Goal: Transaction & Acquisition: Obtain resource

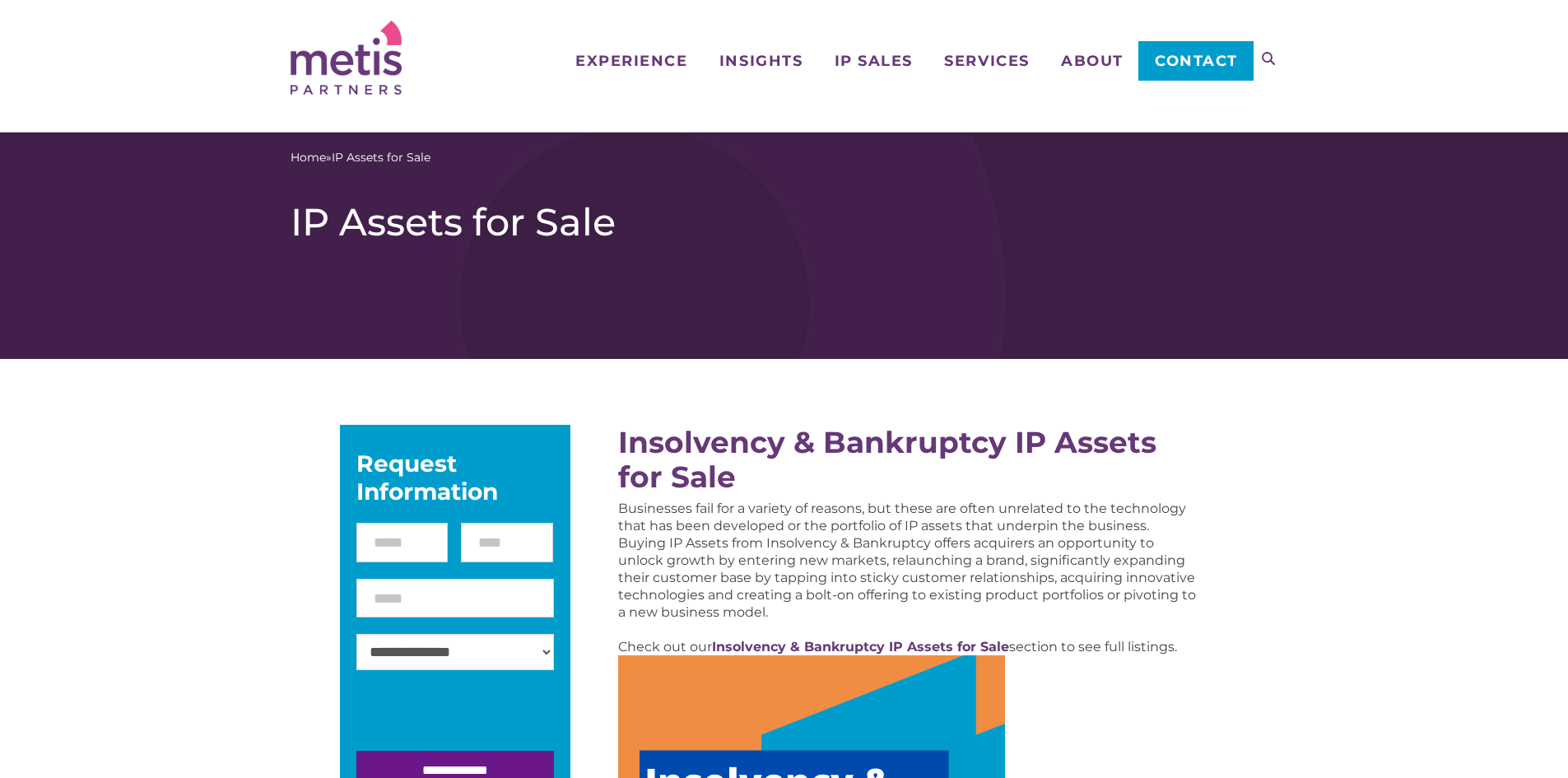
click at [1266, 215] on h1 "IP Assets for Sale" at bounding box center [784, 222] width 987 height 46
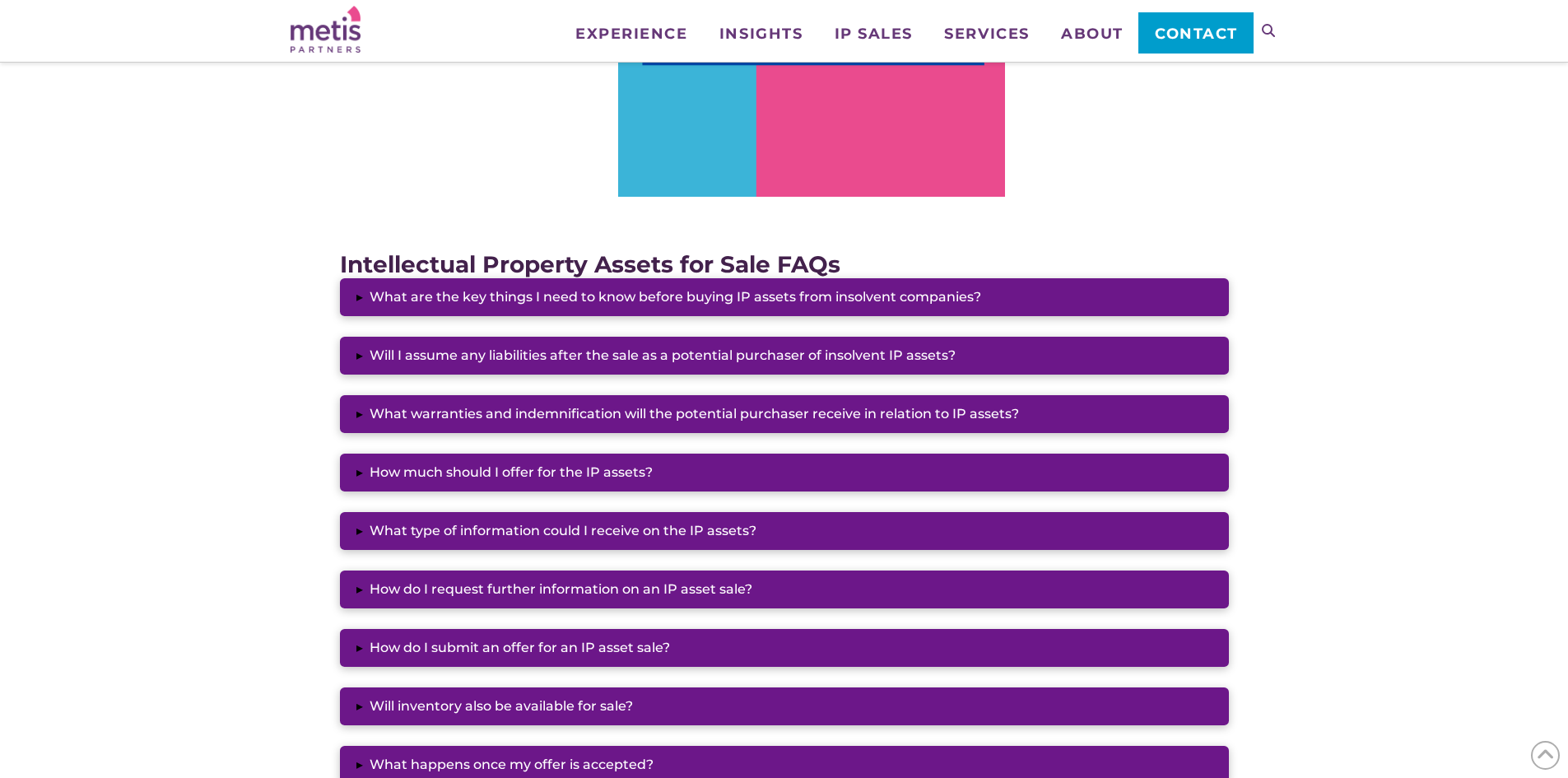
scroll to position [1251, 0]
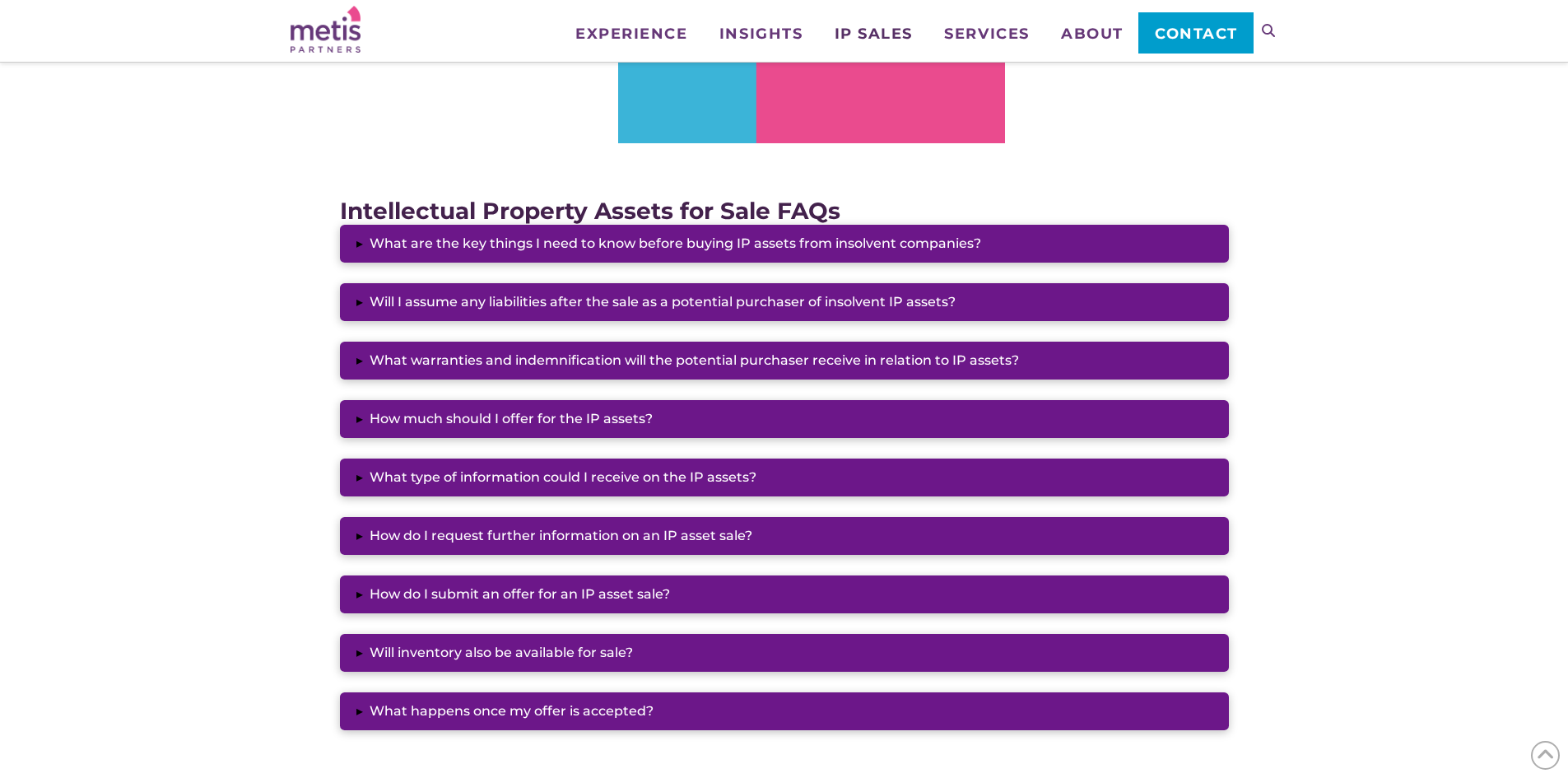
click at [864, 29] on span "IP Sales" at bounding box center [874, 33] width 78 height 14
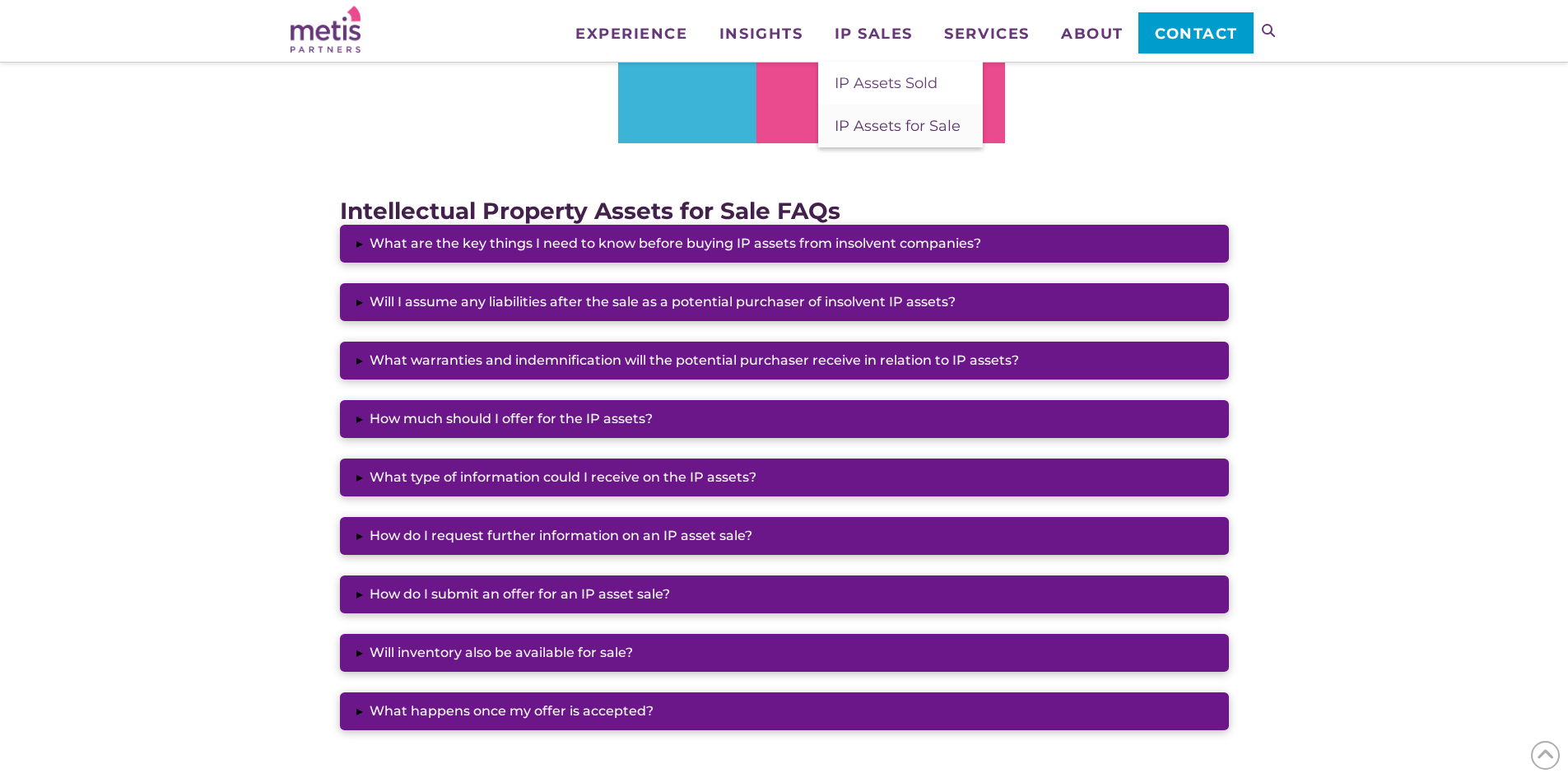
click at [847, 117] on span "IP Assets for Sale" at bounding box center [898, 125] width 126 height 18
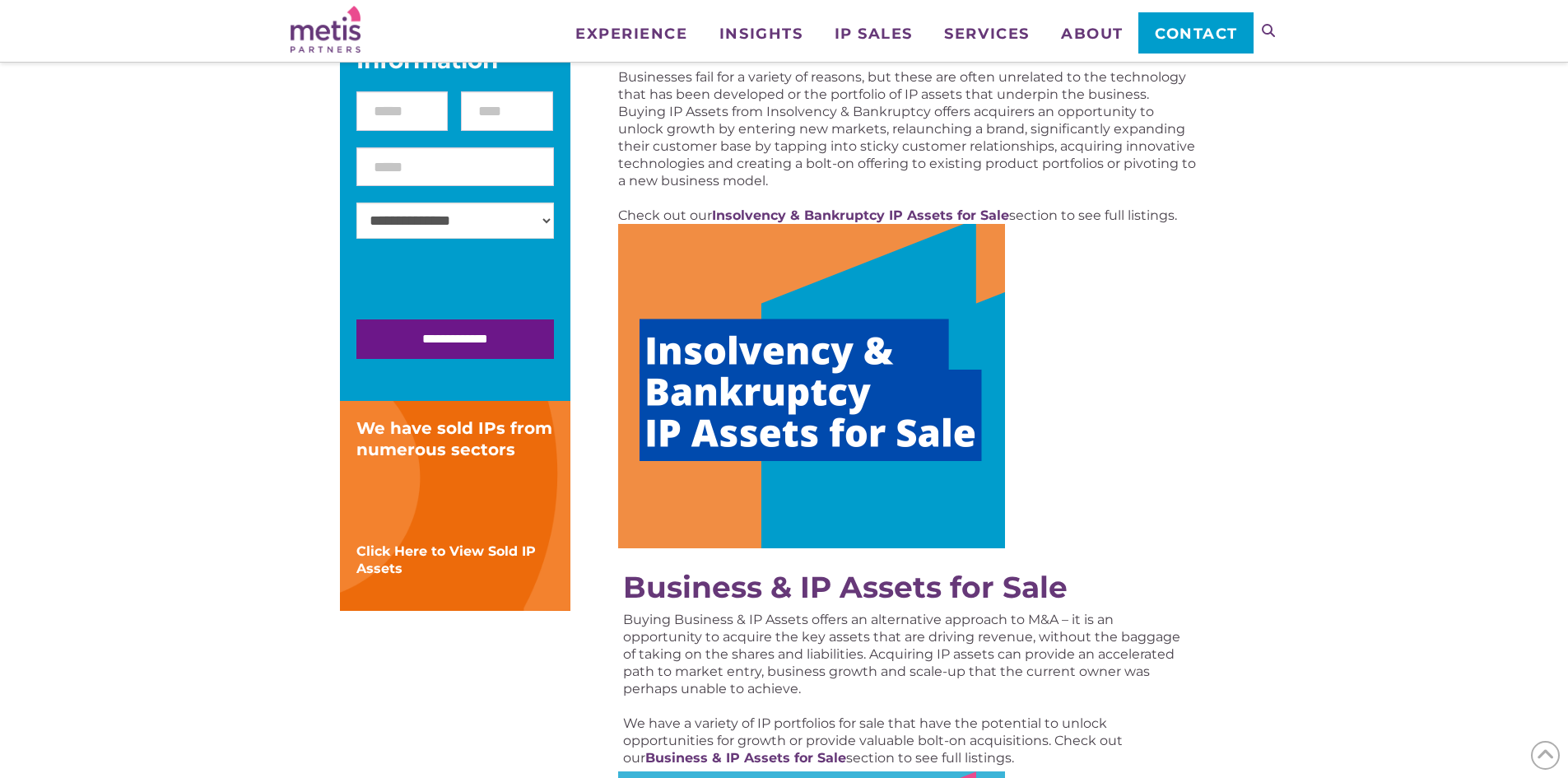
scroll to position [329, 0]
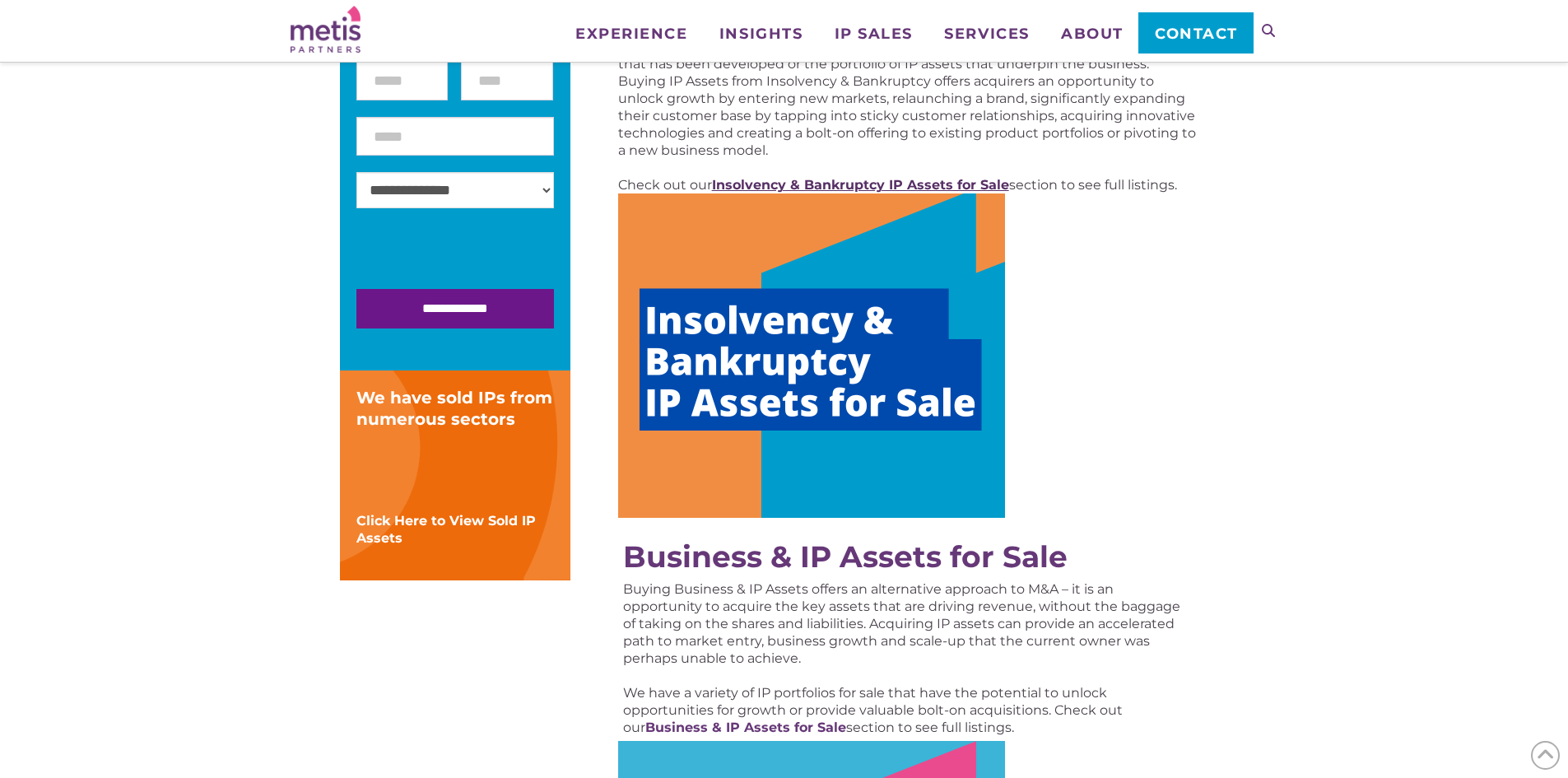
click at [798, 187] on strong "Insolvency & Bankruptcy IP Assets for Sale" at bounding box center [860, 185] width 297 height 15
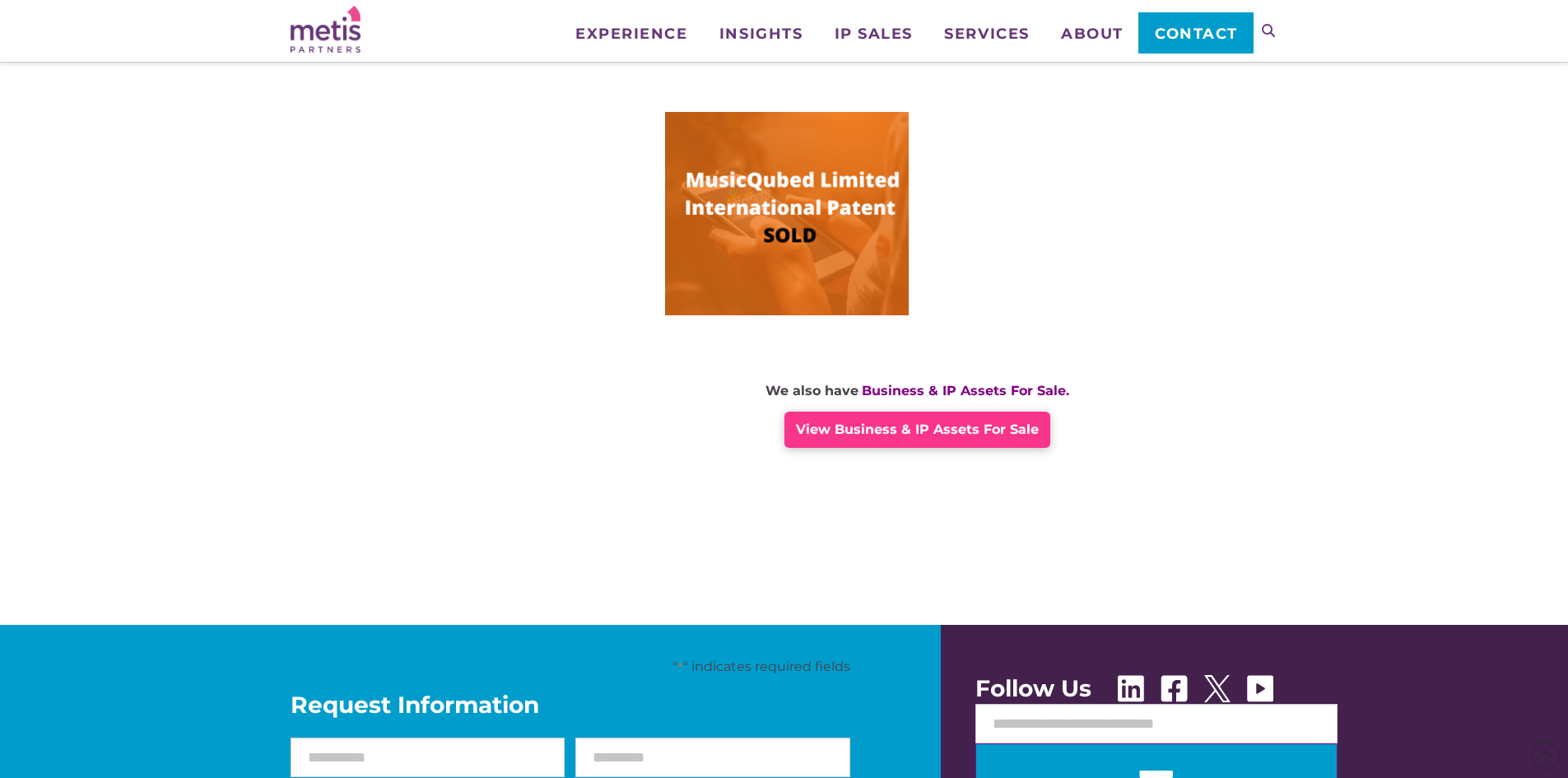
scroll to position [1218, 0]
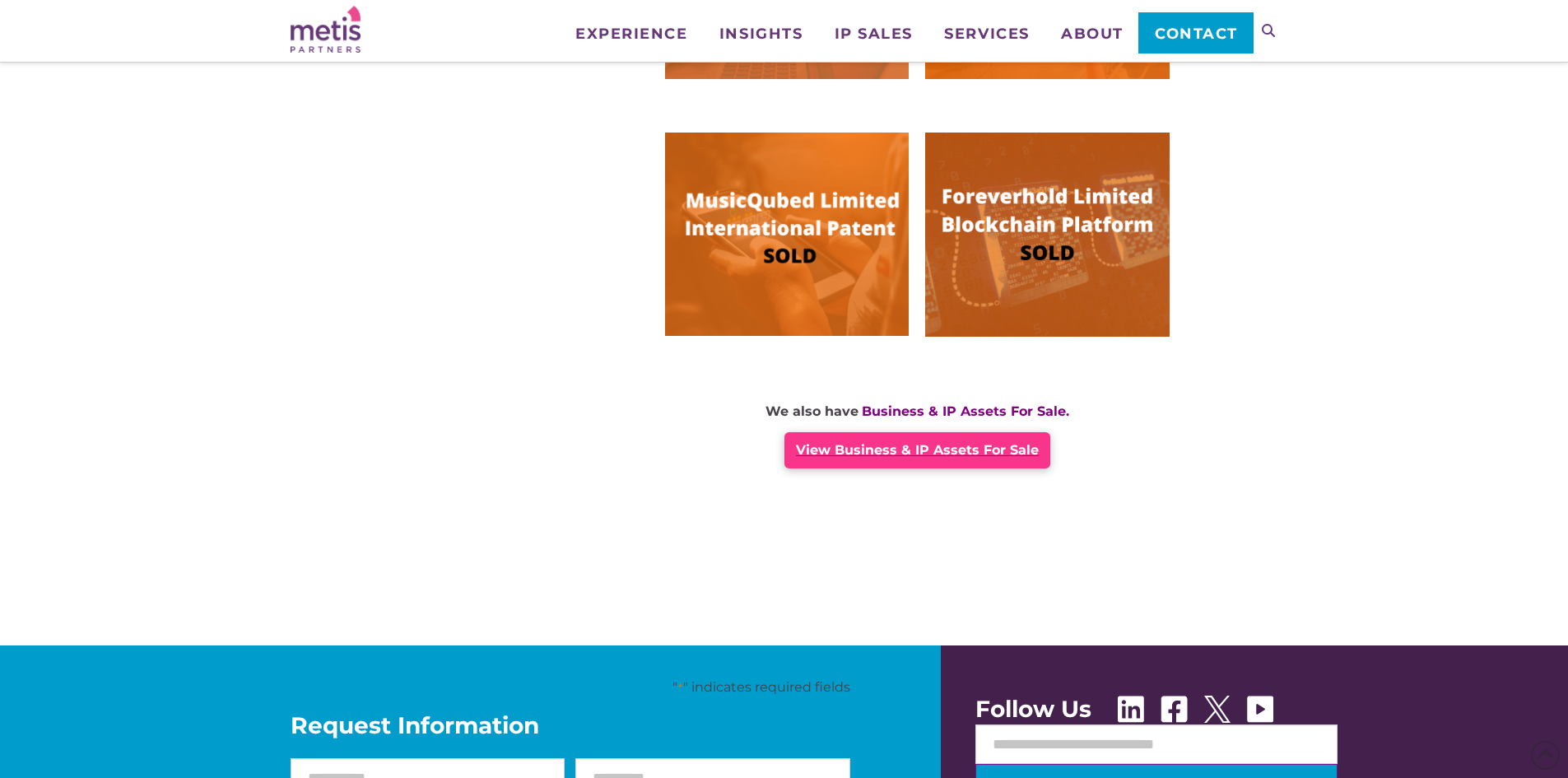
click at [911, 453] on span "View Business & IP Assets For Sale" at bounding box center [917, 450] width 243 height 15
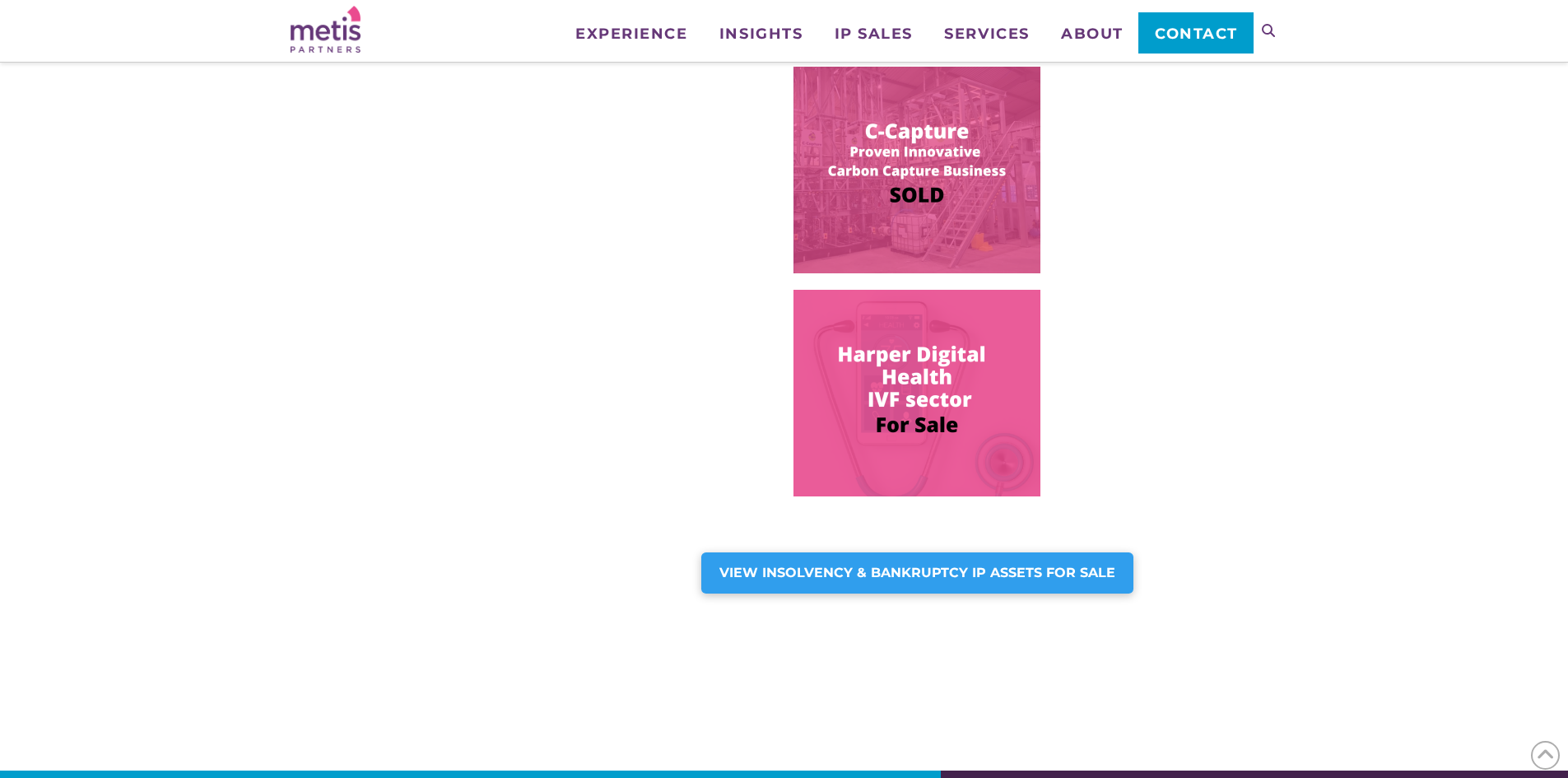
scroll to position [926, 0]
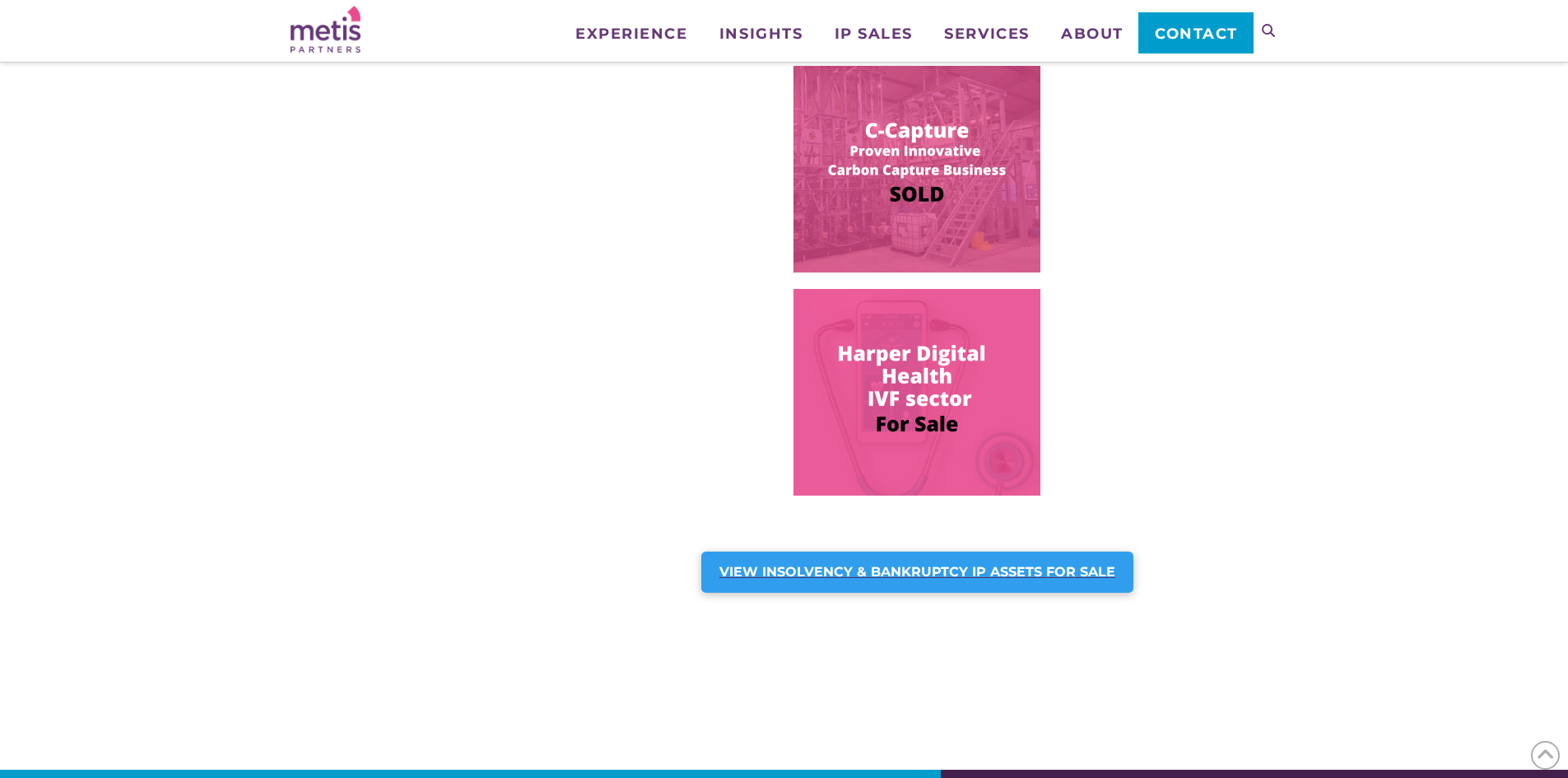
click at [876, 575] on strong "VIEW INSOLVENCY & BANKRUPTCY IP ASSETS FOR SALE" at bounding box center [917, 571] width 396 height 15
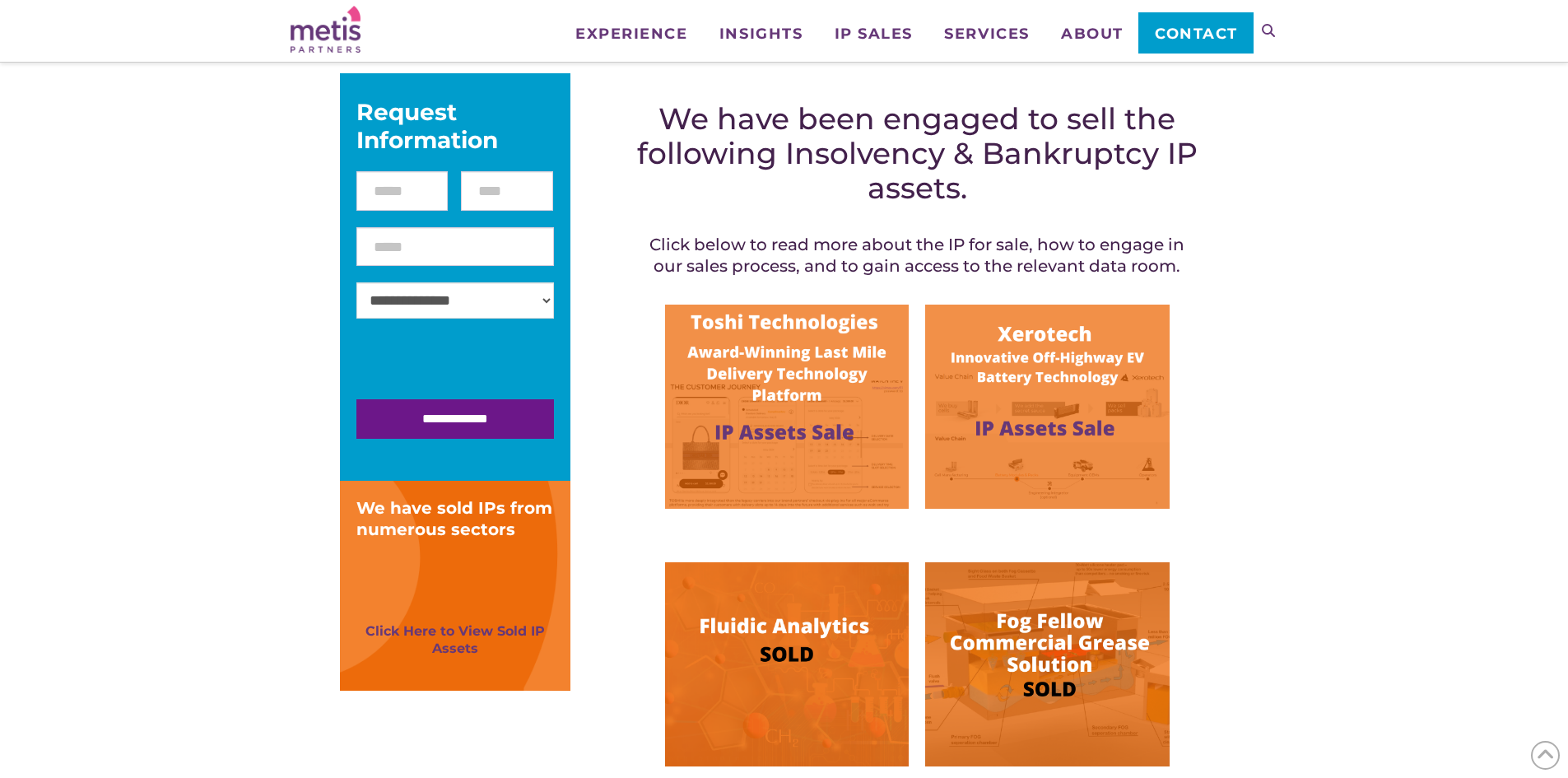
scroll to position [264, 0]
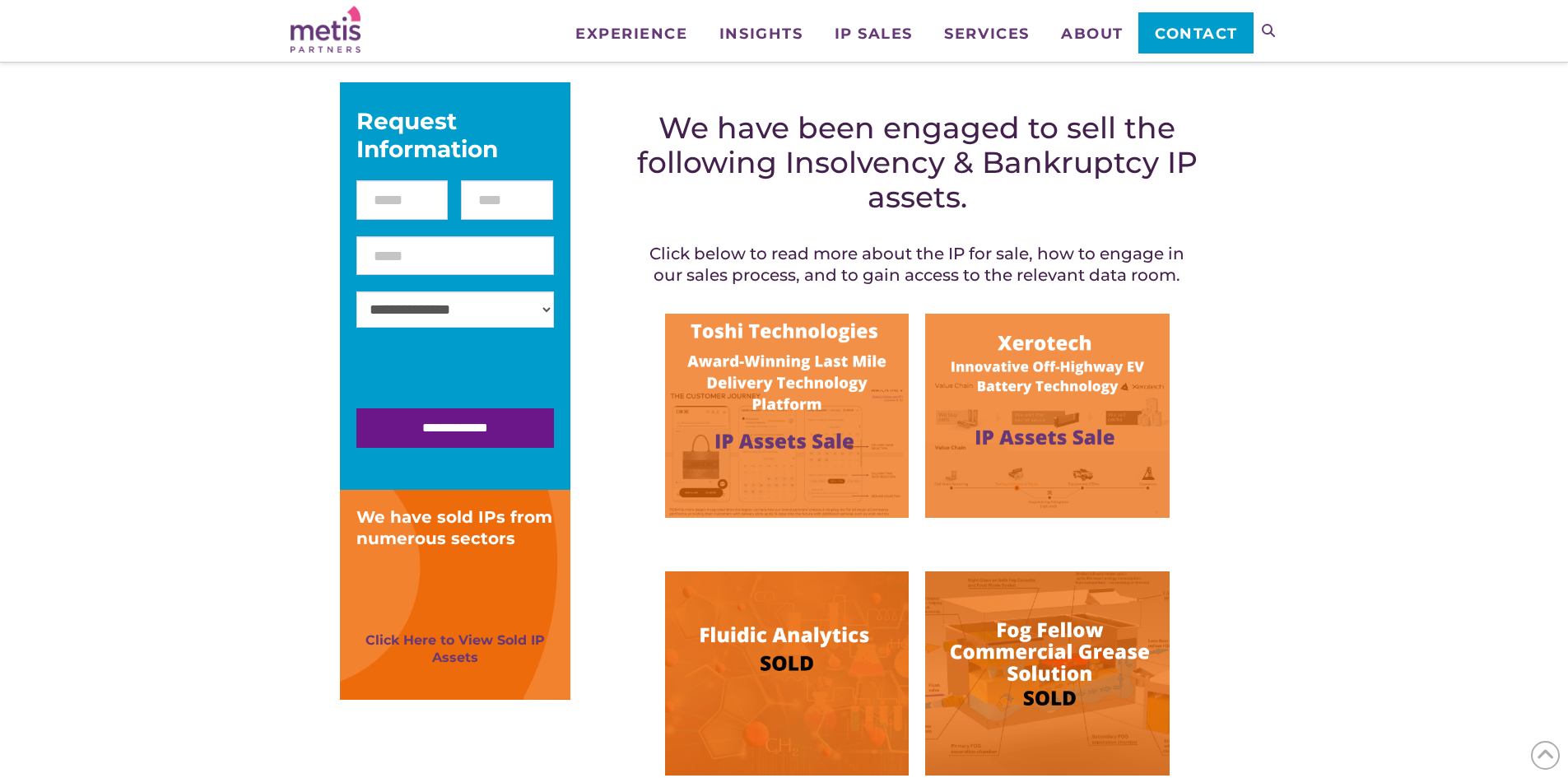
click at [799, 379] on img at bounding box center [787, 415] width 243 height 204
